Goal: Task Accomplishment & Management: Use online tool/utility

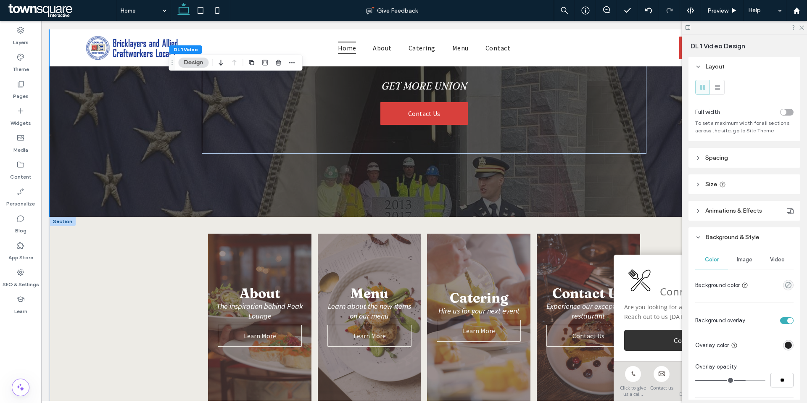
drag, startPoint x: 42, startPoint y: 257, endPoint x: 76, endPoint y: 308, distance: 61.5
click at [76, 308] on div "About The inspiration behind Peak Lounge Learn More Menu Learn about the new it…" at bounding box center [424, 318] width 749 height 202
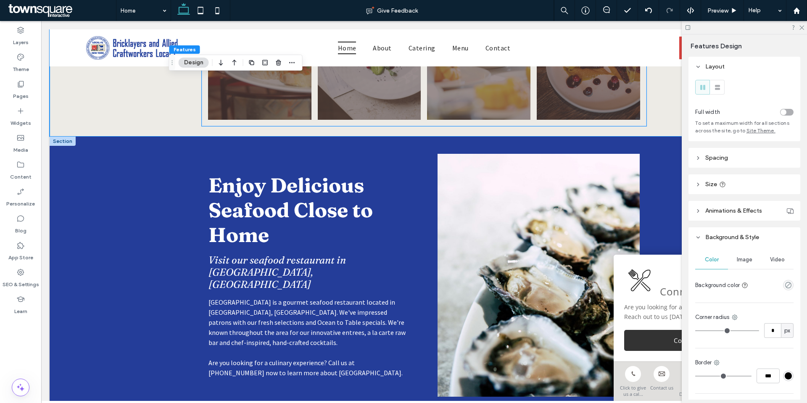
scroll to position [504, 0]
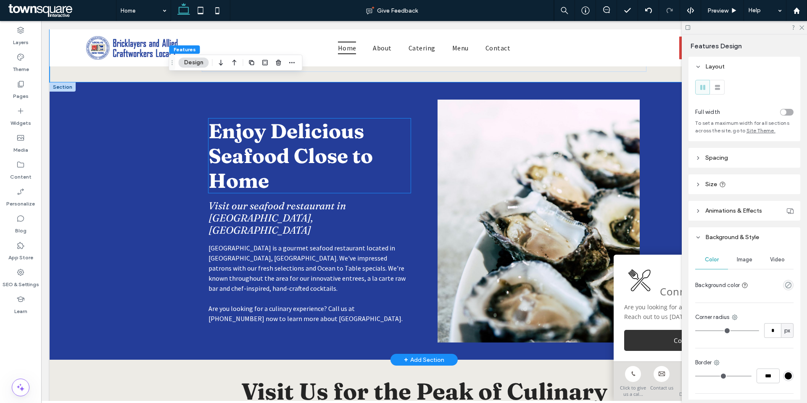
click at [299, 162] on span "Enjoy Delicious Seafood Close to Home" at bounding box center [290, 156] width 164 height 74
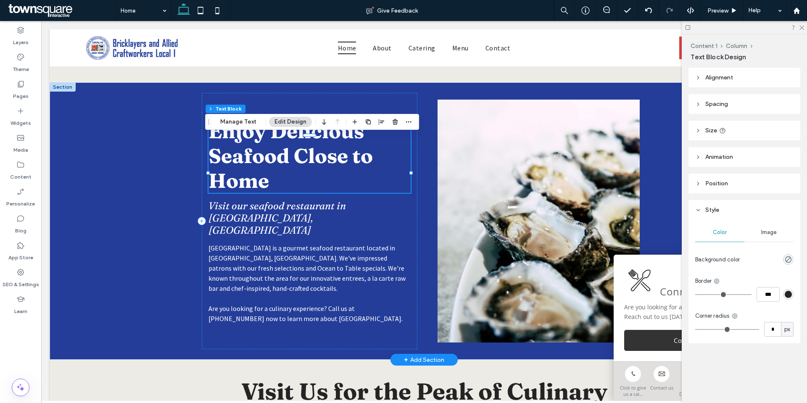
click at [299, 162] on div "Enjoy Delicious Seafood Close to Home" at bounding box center [309, 156] width 202 height 74
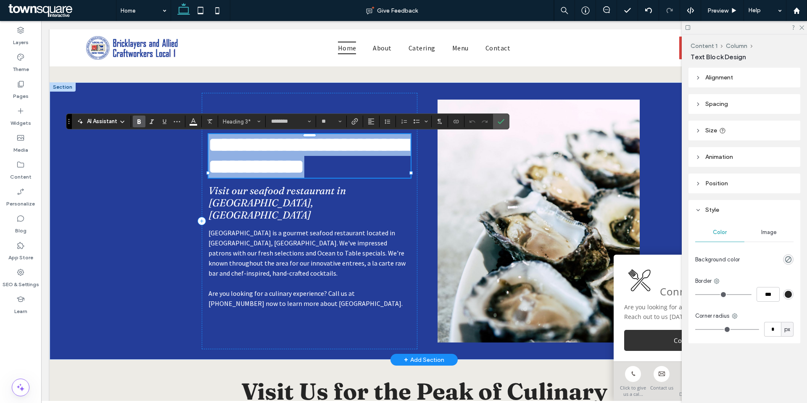
paste div
type input "**"
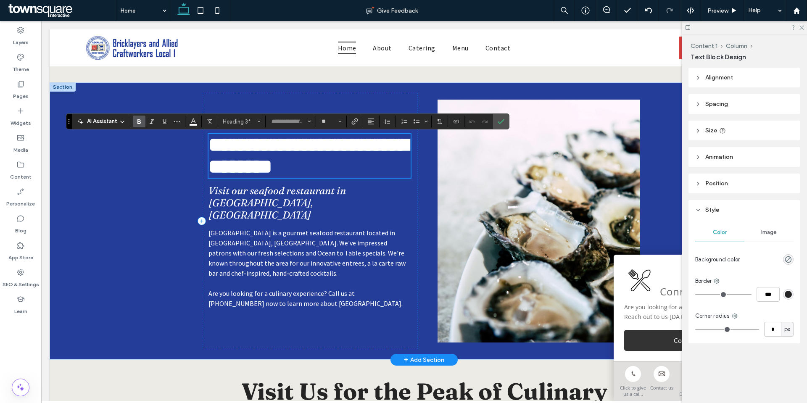
scroll to position [1, 0]
click at [502, 127] on span "Confirm" at bounding box center [501, 121] width 7 height 14
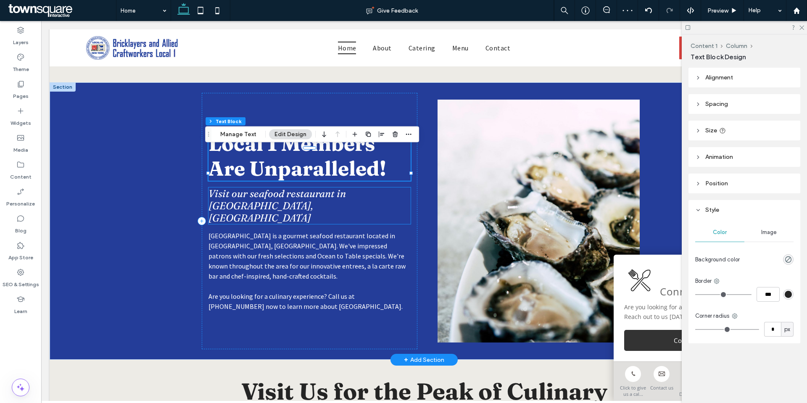
click at [311, 211] on span "Visit our seafood restaurant in [GEOGRAPHIC_DATA], [GEOGRAPHIC_DATA]" at bounding box center [276, 205] width 137 height 37
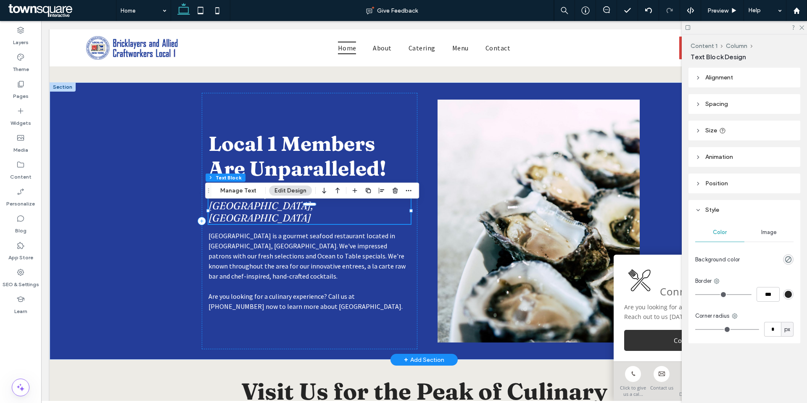
click at [311, 211] on div "Visit our seafood restaurant in [GEOGRAPHIC_DATA], [GEOGRAPHIC_DATA]" at bounding box center [309, 205] width 202 height 37
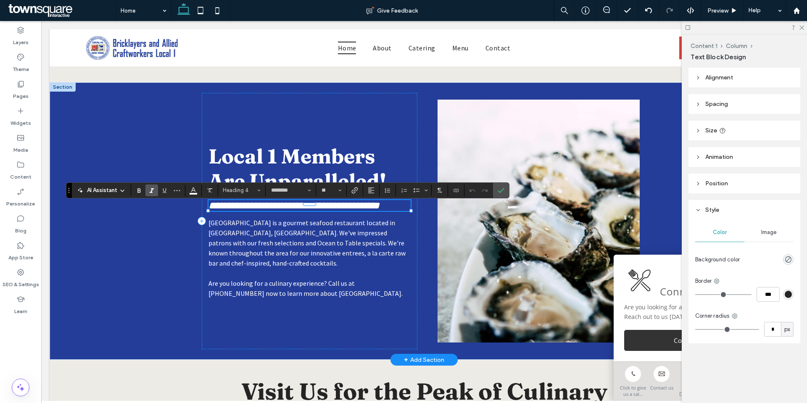
paste div
type input "**"
click at [499, 190] on icon "Confirm" at bounding box center [501, 190] width 7 height 7
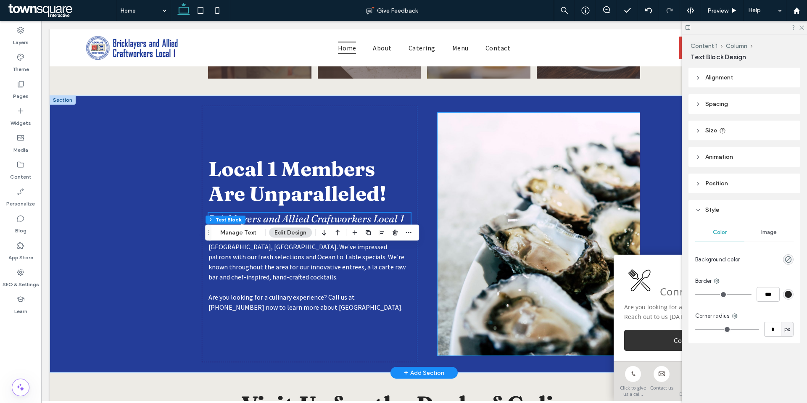
scroll to position [504, 0]
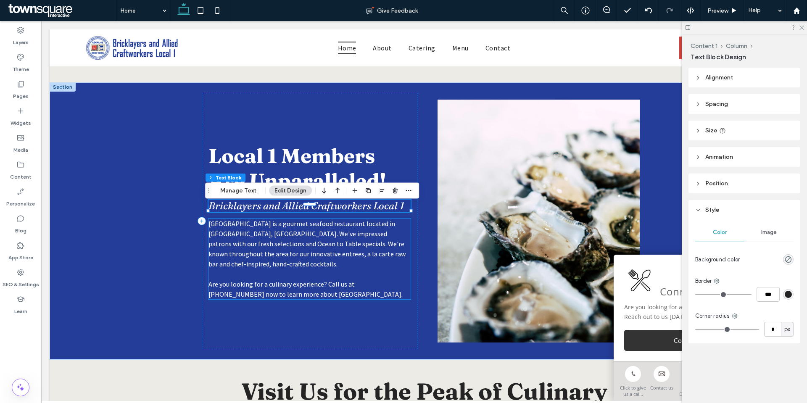
click at [330, 254] on span "[GEOGRAPHIC_DATA] is a gourmet seafood restaurant located in [GEOGRAPHIC_DATA],…" at bounding box center [306, 243] width 197 height 49
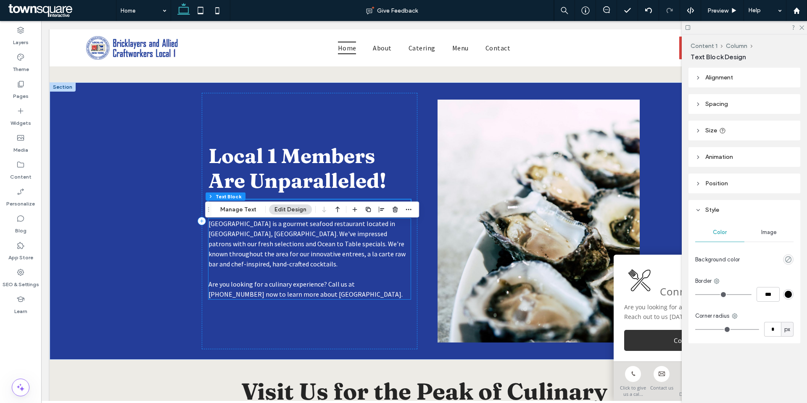
click at [330, 254] on div "[GEOGRAPHIC_DATA] is a gourmet seafood restaurant located in [GEOGRAPHIC_DATA],…" at bounding box center [309, 259] width 202 height 81
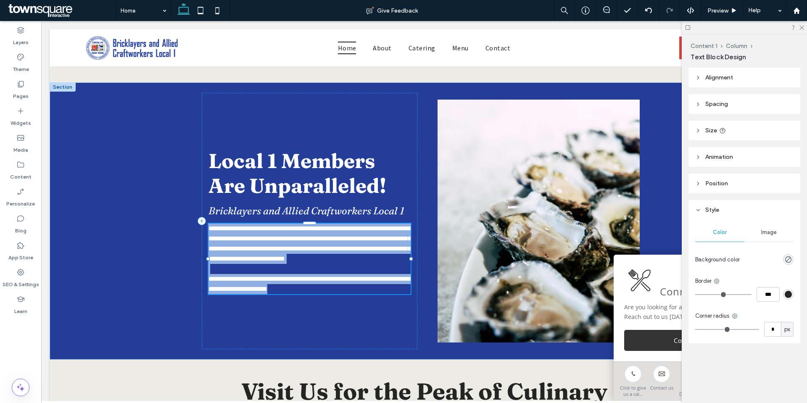
paste div
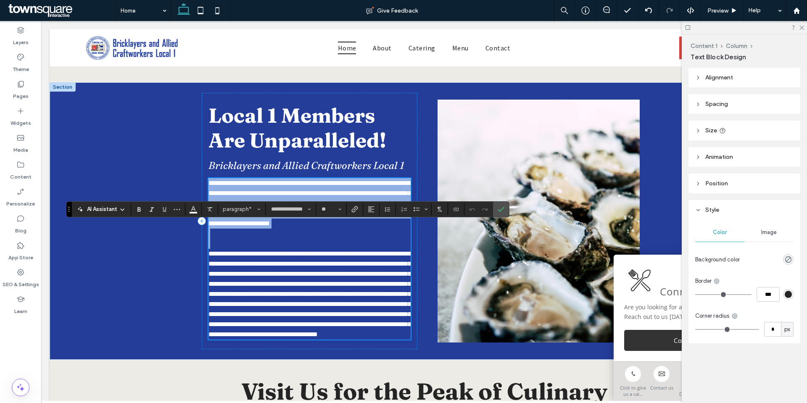
scroll to position [21, 0]
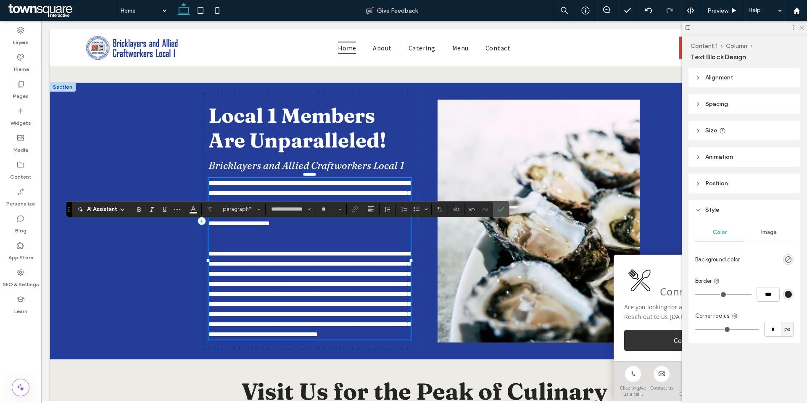
click at [327, 244] on p at bounding box center [309, 244] width 202 height 10
click at [325, 240] on p "﻿" at bounding box center [309, 244] width 202 height 10
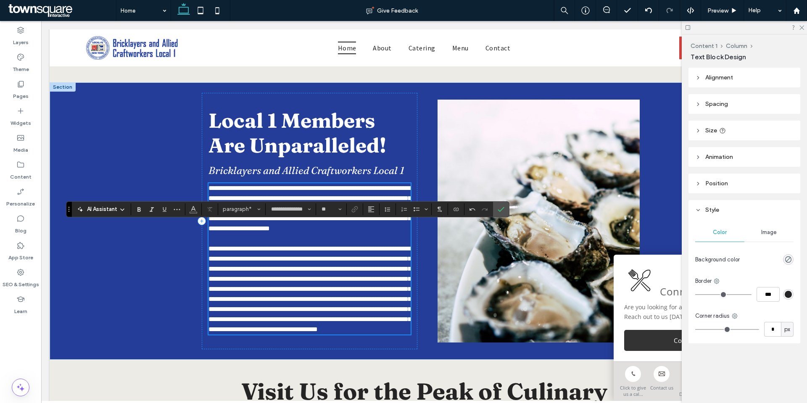
scroll to position [508, 0]
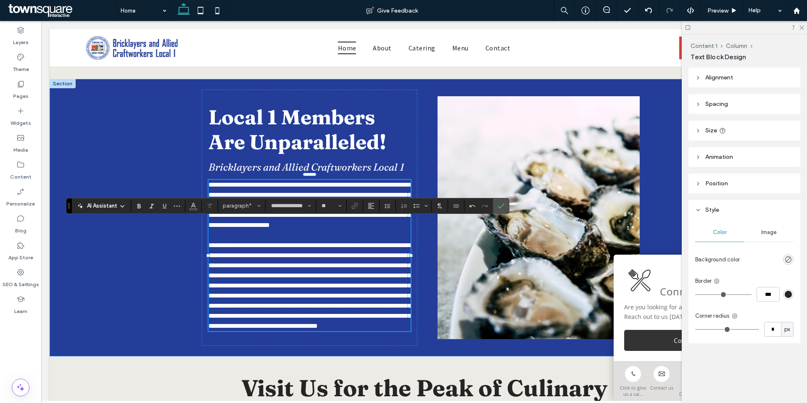
click at [670, 189] on div "**********" at bounding box center [424, 217] width 504 height 277
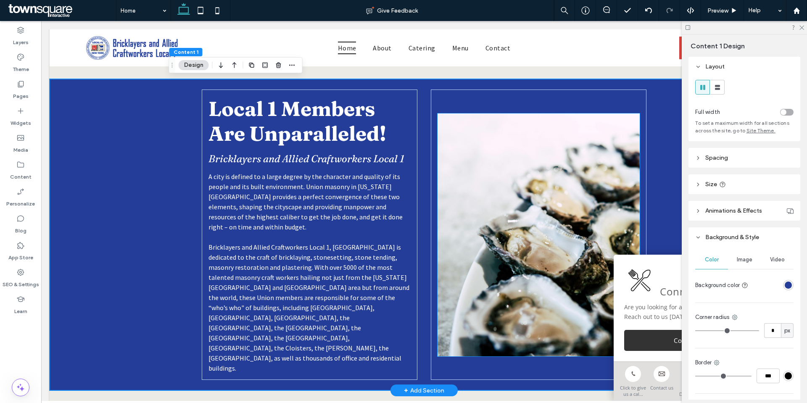
click at [549, 185] on img at bounding box center [539, 234] width 202 height 243
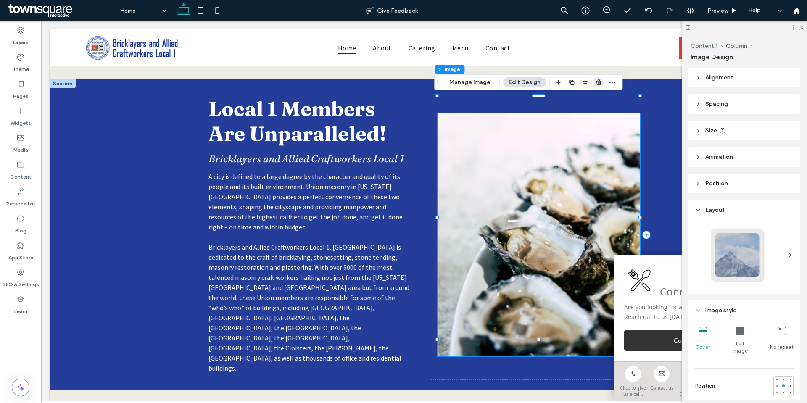
click at [597, 81] on use "button" at bounding box center [598, 81] width 5 height 5
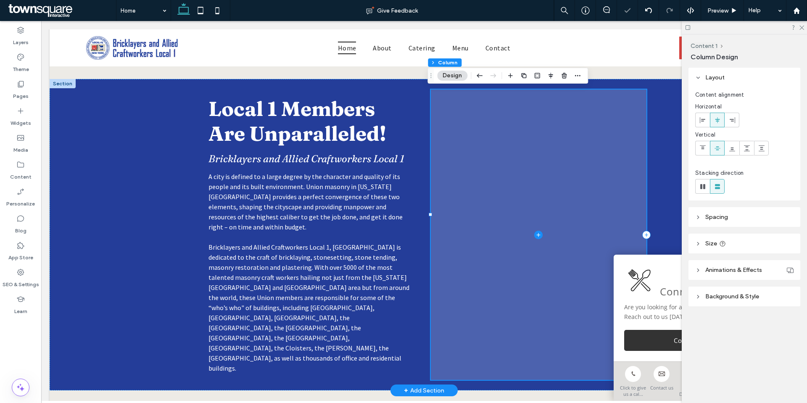
click at [535, 231] on icon at bounding box center [538, 235] width 8 height 8
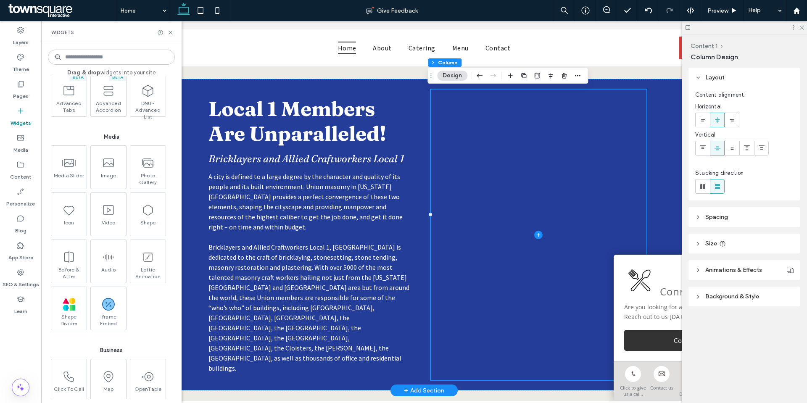
scroll to position [841, 0]
click at [109, 220] on span "Video" at bounding box center [107, 224] width 35 height 12
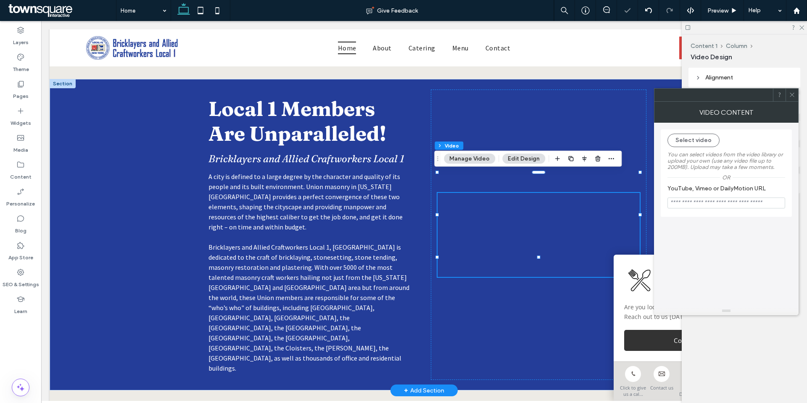
click at [705, 206] on input "YouTube, Vimeo or DailyMotion URL" at bounding box center [726, 203] width 118 height 11
paste input "**********"
type input "**********"
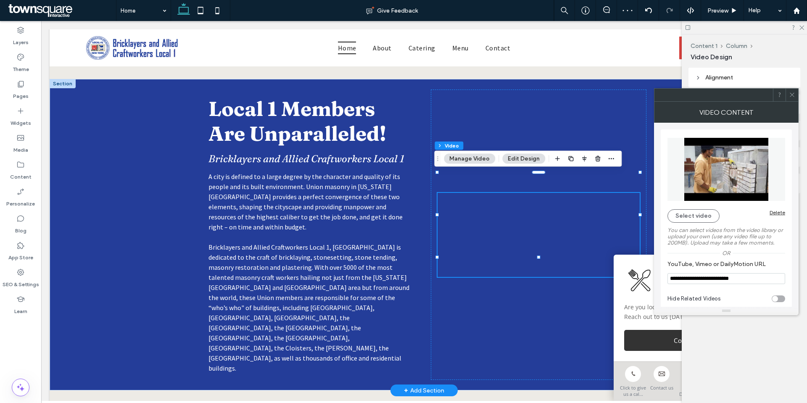
click at [751, 124] on div "**********" at bounding box center [726, 218] width 131 height 191
click at [795, 94] on icon at bounding box center [792, 95] width 6 height 6
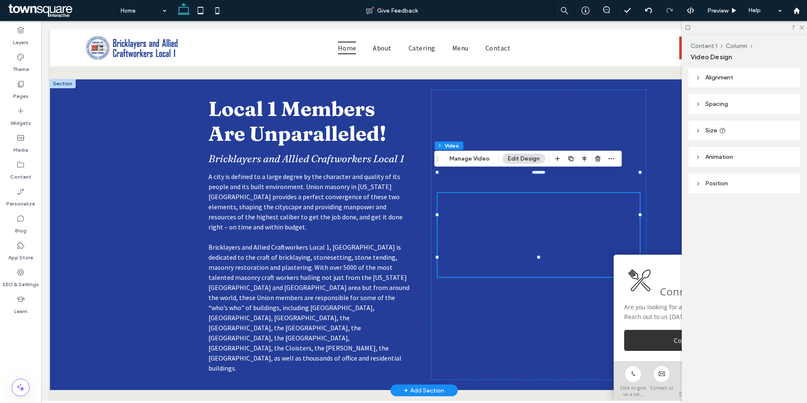
click at [737, 163] on header "Animation" at bounding box center [744, 157] width 112 height 20
click at [738, 153] on header "Animation" at bounding box center [744, 157] width 112 height 20
click at [738, 135] on header "Size" at bounding box center [744, 131] width 112 height 20
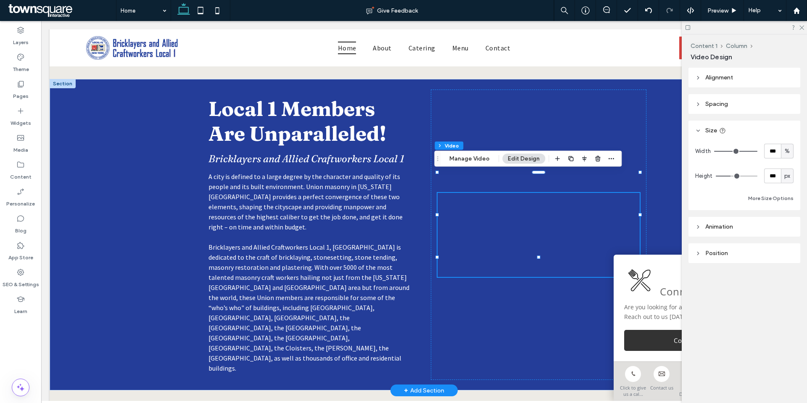
click at [739, 129] on header "Size" at bounding box center [744, 131] width 112 height 20
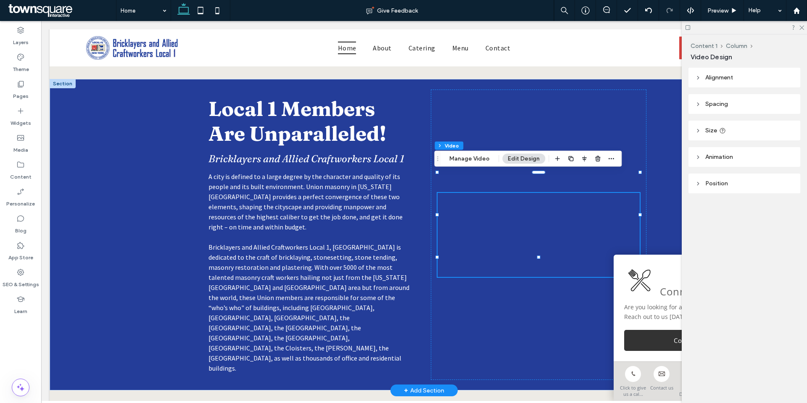
click at [741, 101] on header "Spacing" at bounding box center [744, 104] width 112 height 20
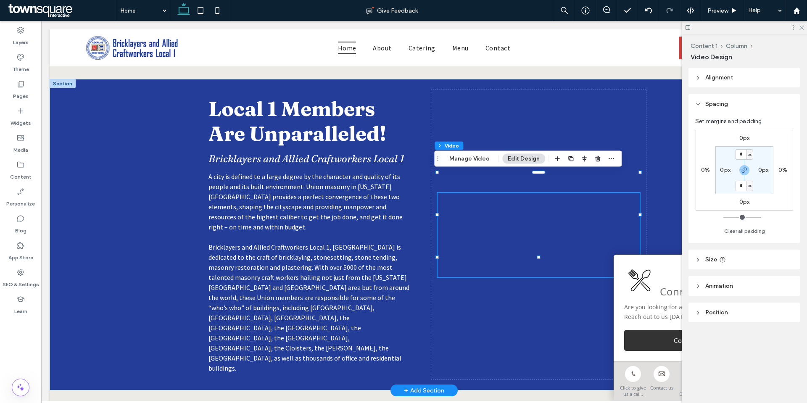
click at [745, 81] on header "Alignment" at bounding box center [744, 78] width 112 height 20
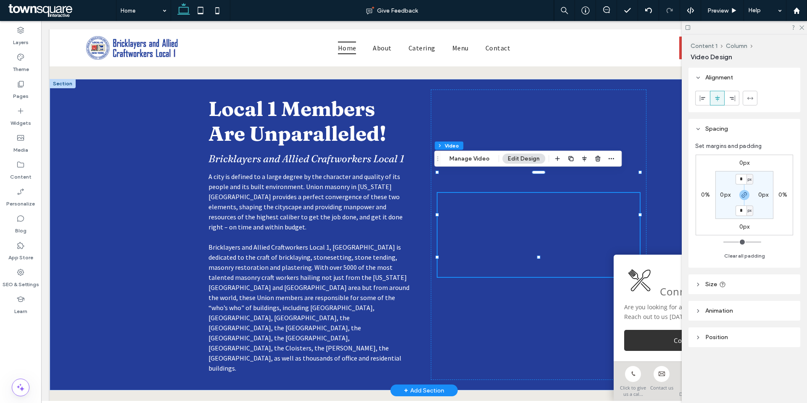
click at [745, 81] on header "Alignment" at bounding box center [744, 78] width 112 height 20
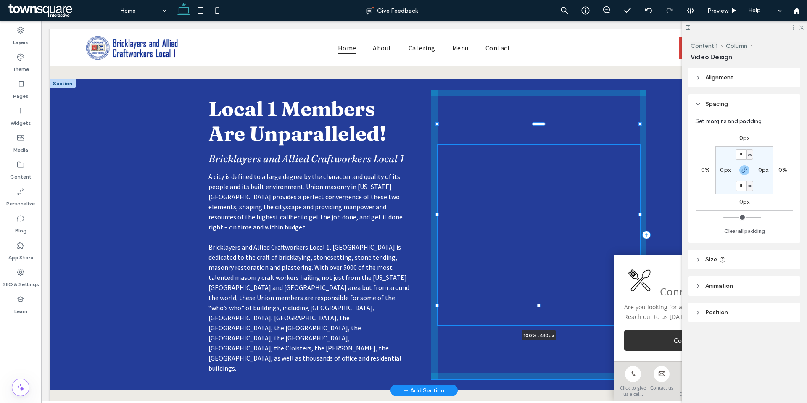
drag, startPoint x: 534, startPoint y: 256, endPoint x: 546, endPoint y: 305, distance: 49.6
click at [438, 125] on div at bounding box center [438, 124] width 0 height 0
type input "***"
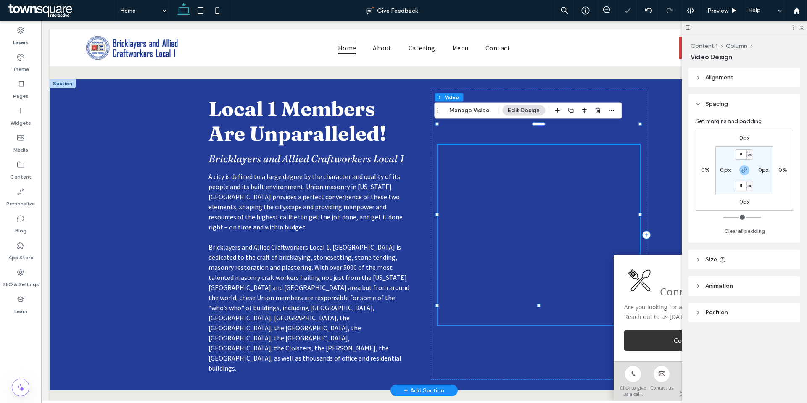
click at [588, 214] on div at bounding box center [539, 235] width 202 height 181
click at [733, 71] on header "Alignment" at bounding box center [744, 78] width 112 height 20
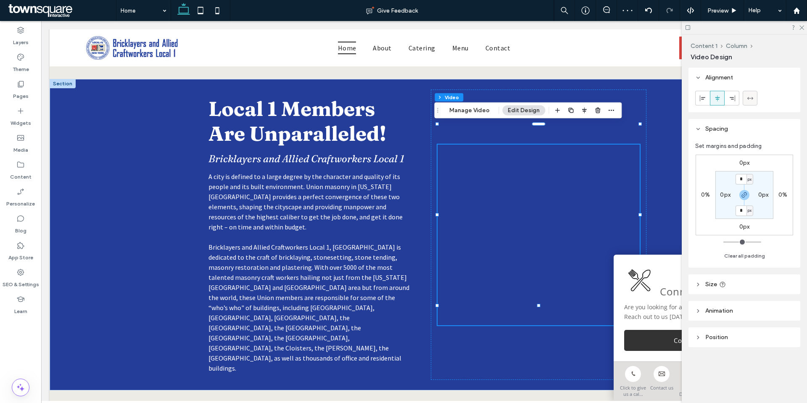
click at [750, 97] on icon at bounding box center [750, 98] width 7 height 7
click at [656, 179] on div "Local 1 Members Are Unparalleled! Bricklayers and Allied Craftworkers Local 1 A…" at bounding box center [424, 234] width 504 height 311
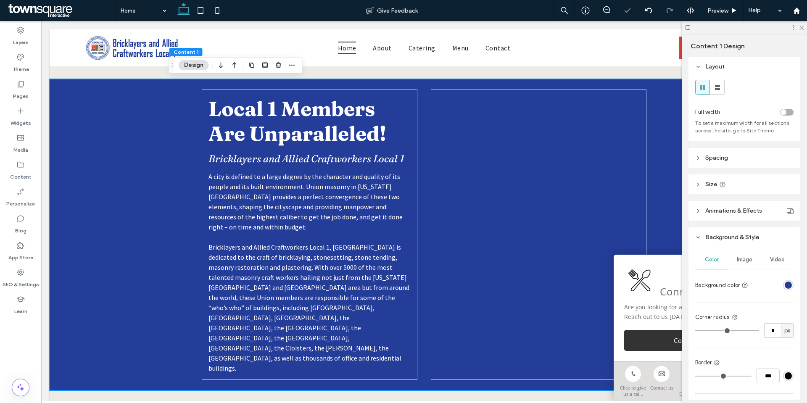
click at [719, 99] on div "Full width To set a maximum width for all sections across the site, go to Site …" at bounding box center [744, 108] width 112 height 65
click at [718, 89] on use at bounding box center [717, 87] width 5 height 5
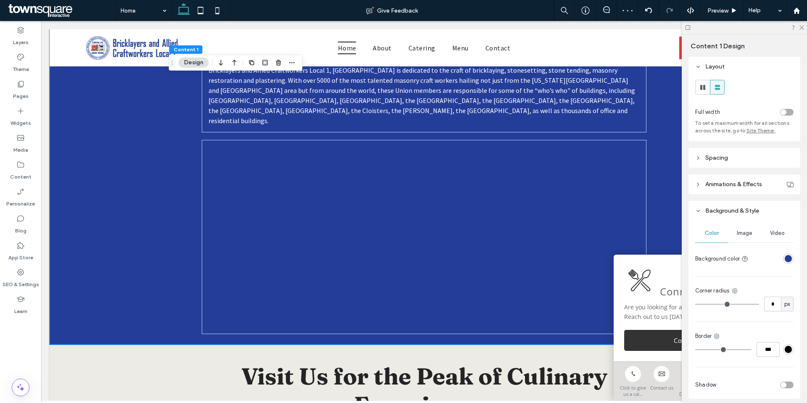
scroll to position [630, 0]
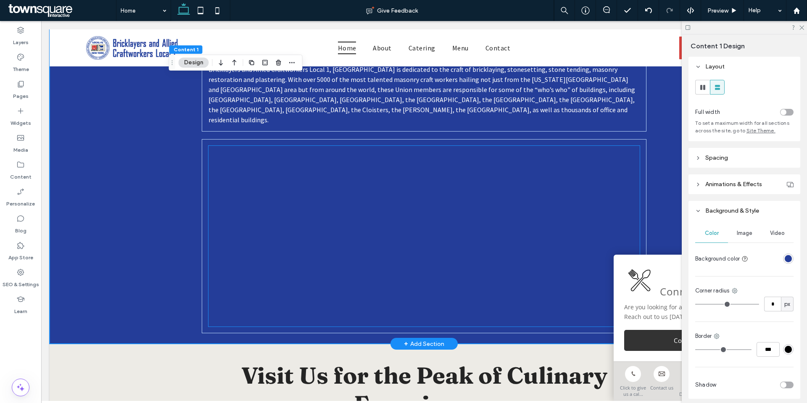
click at [587, 216] on div at bounding box center [423, 236] width 431 height 181
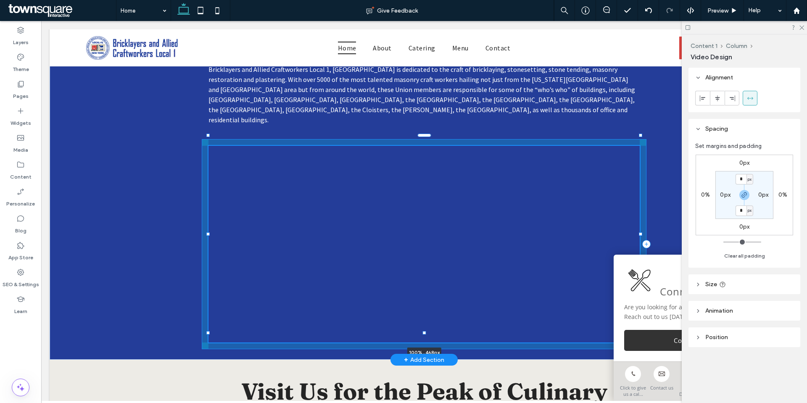
drag, startPoint x: 421, startPoint y: 318, endPoint x: 424, endPoint y: 326, distance: 8.4
click at [424, 326] on div "Local 1 Members Are Unparalleled! Bricklayers and Allied Craftworkers Local 1 A…" at bounding box center [424, 157] width 504 height 403
type input "***"
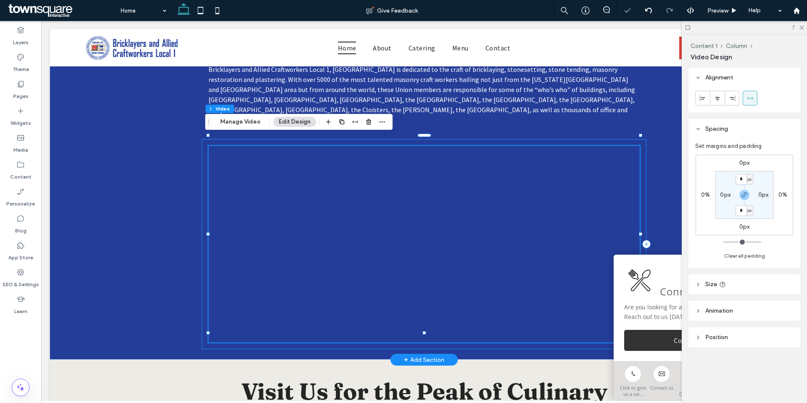
click at [549, 218] on div at bounding box center [423, 244] width 431 height 197
click at [749, 99] on use at bounding box center [750, 98] width 6 height 3
click at [715, 98] on icon at bounding box center [717, 98] width 7 height 7
click at [707, 284] on span "Size" at bounding box center [711, 284] width 12 height 7
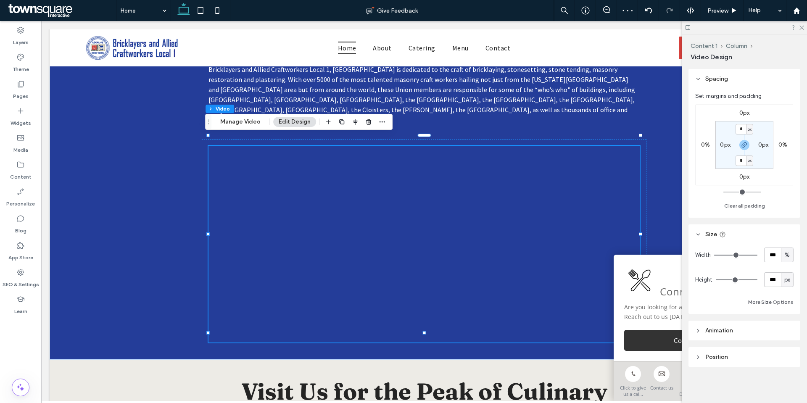
scroll to position [51, 0]
click at [718, 324] on header "Animation" at bounding box center [744, 330] width 112 height 20
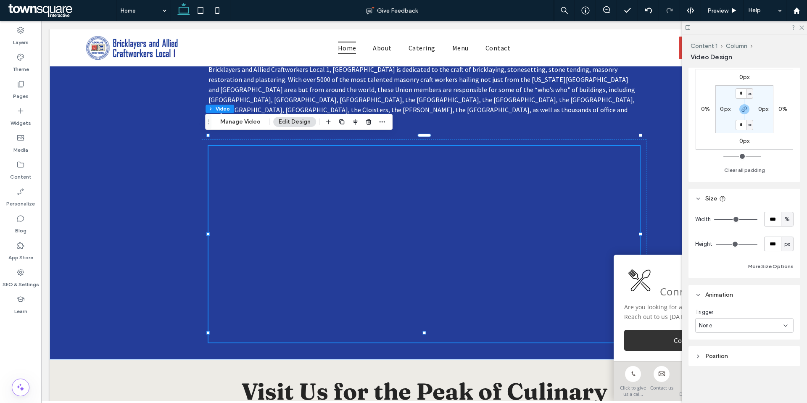
click at [722, 354] on span "Position" at bounding box center [716, 356] width 23 height 7
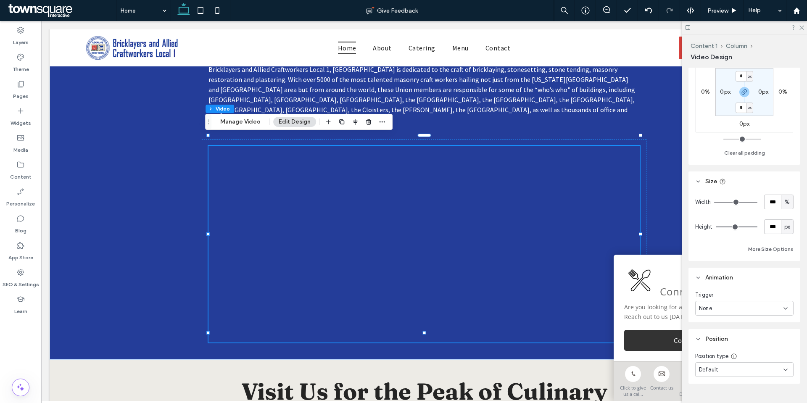
scroll to position [120, 0]
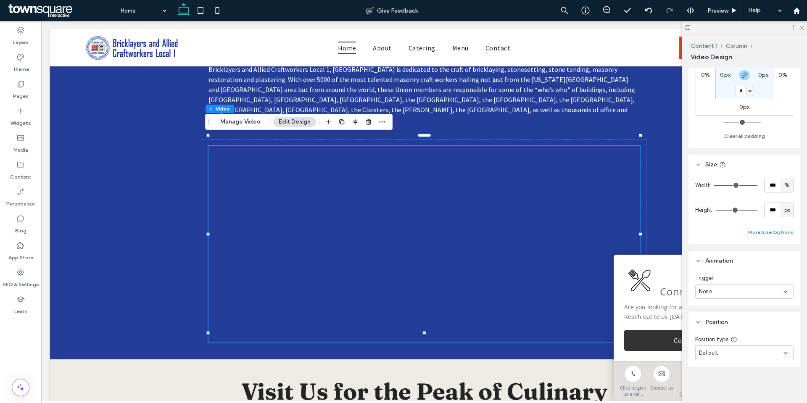
click at [773, 230] on button "More Size Options" at bounding box center [770, 232] width 45 height 10
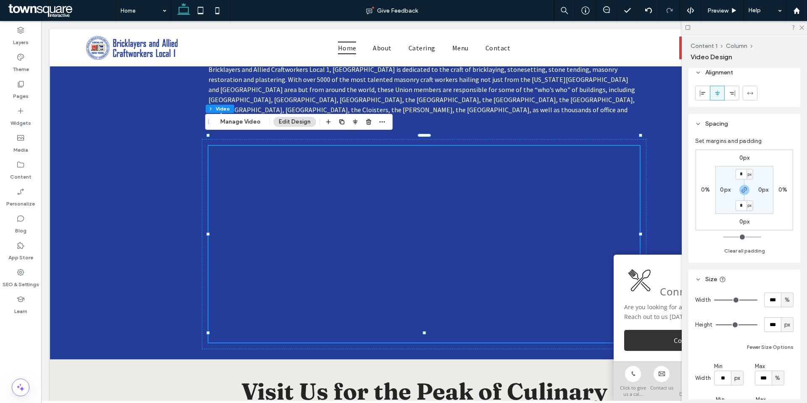
scroll to position [0, 0]
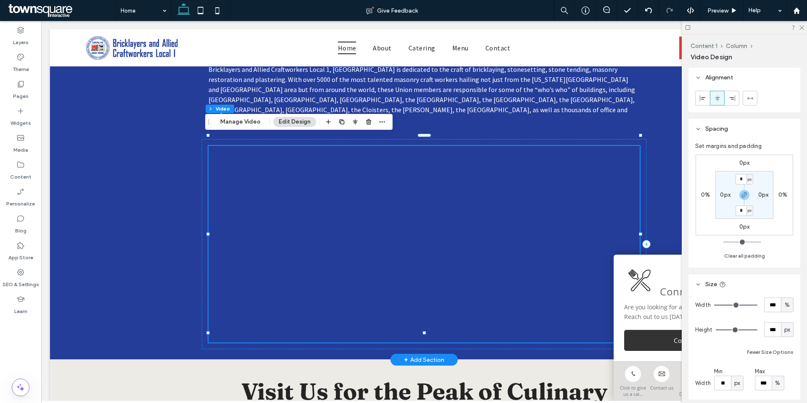
click at [422, 223] on div at bounding box center [423, 244] width 431 height 197
click at [675, 166] on div "Local 1 Members Are Unparalleled! Bricklayers and Allied Craftworkers Local 1 A…" at bounding box center [424, 157] width 749 height 403
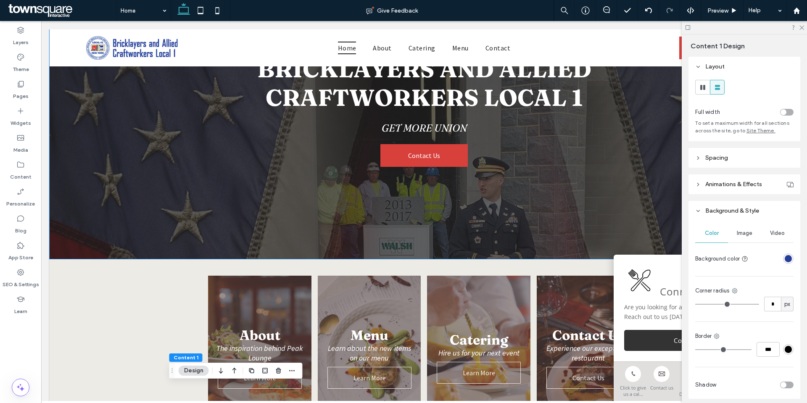
scroll to position [252, 0]
